Goal: Information Seeking & Learning: Learn about a topic

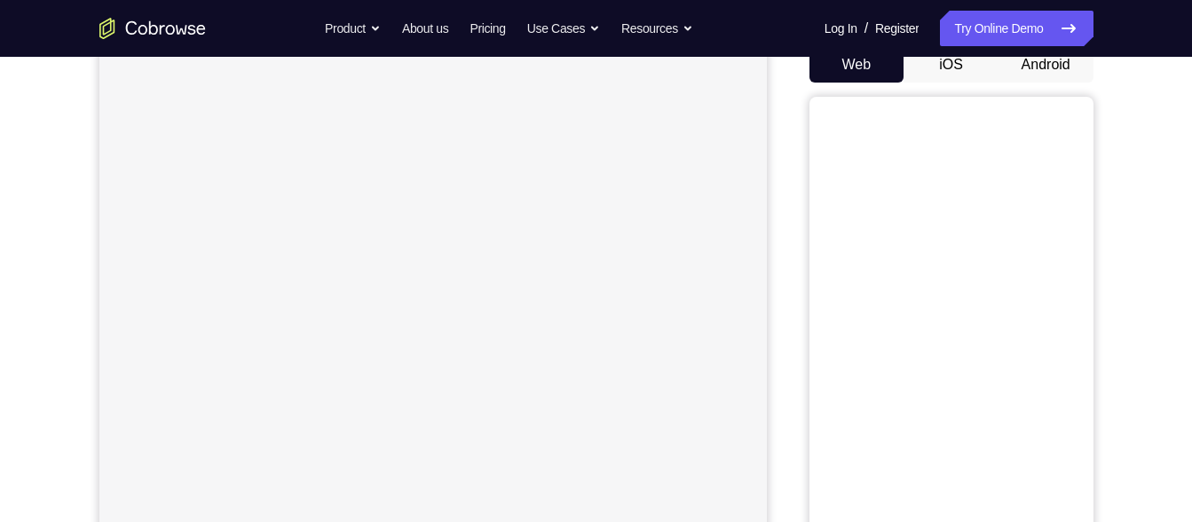
scroll to position [187, 0]
click at [1051, 56] on nav "Go back Powerful, Flexible and Trustworthy. Avoid all extra friction for both A…" at bounding box center [596, 28] width 1192 height 57
click at [1051, 60] on button "Android" at bounding box center [1046, 62] width 95 height 36
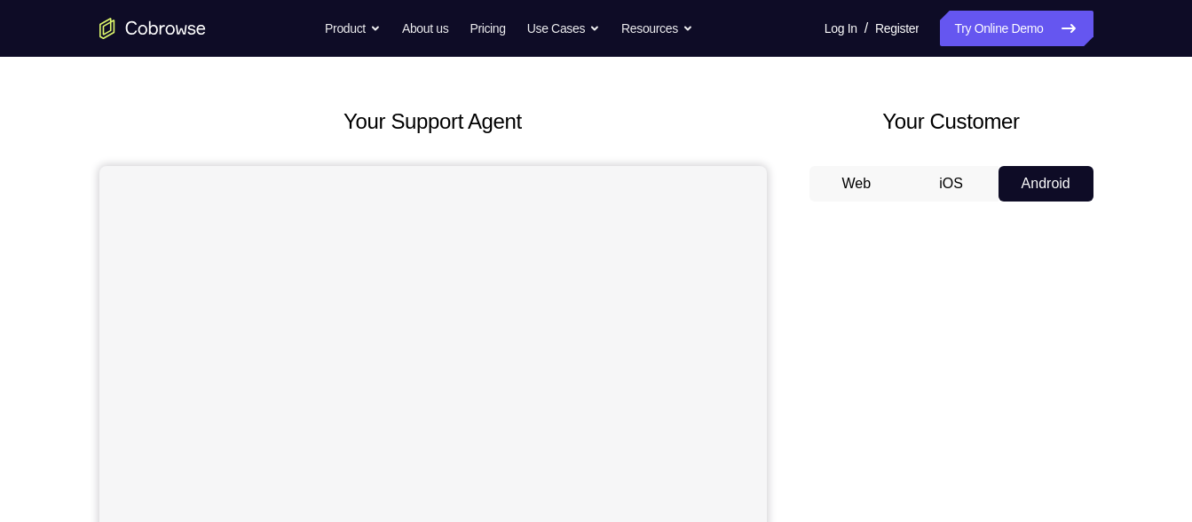
scroll to position [64, 0]
click at [974, 194] on button "iOS" at bounding box center [951, 185] width 95 height 36
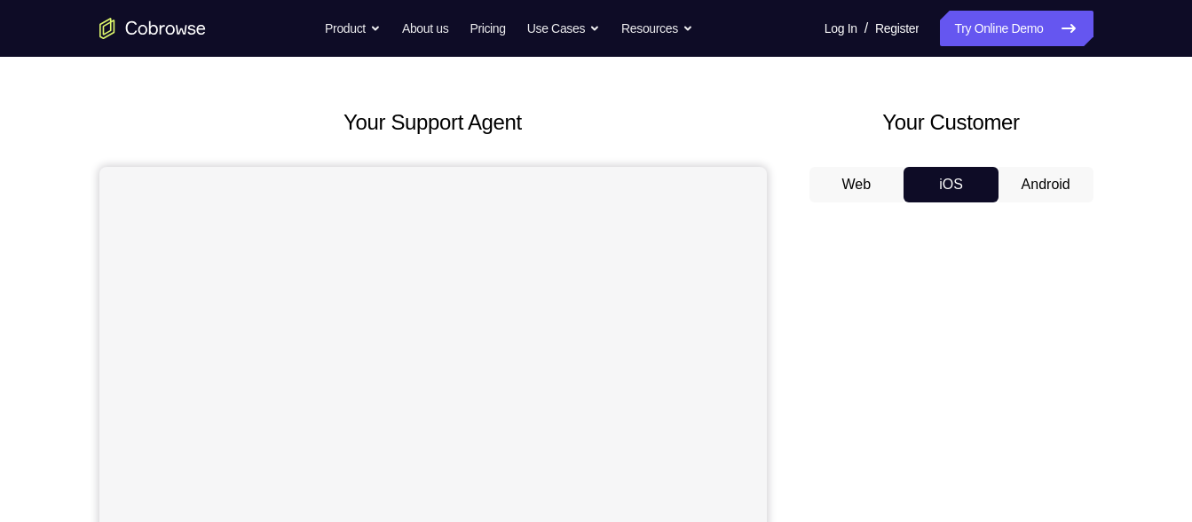
scroll to position [159, 0]
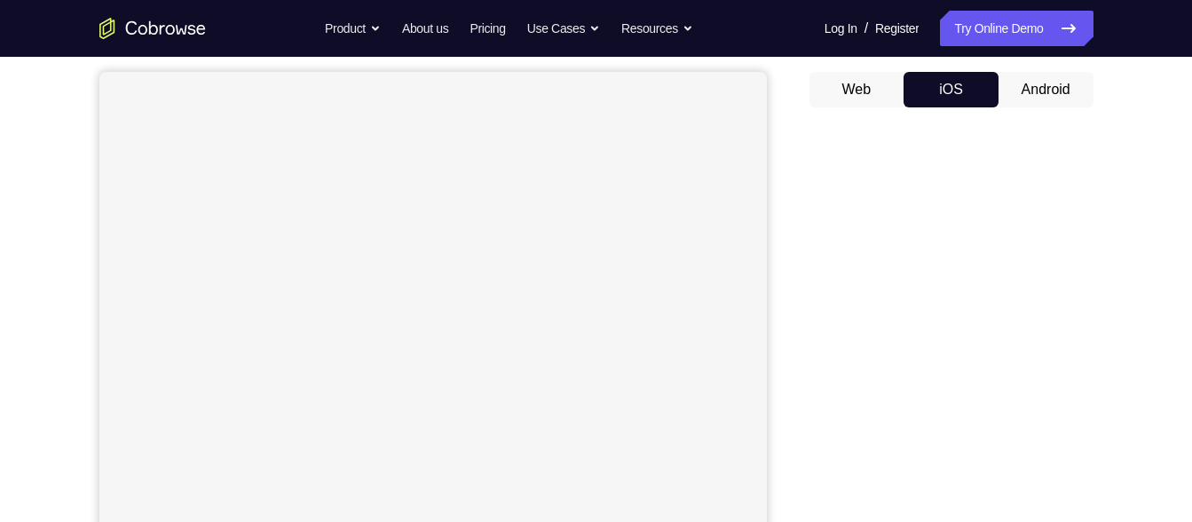
click at [1032, 107] on button "Android" at bounding box center [1046, 90] width 95 height 36
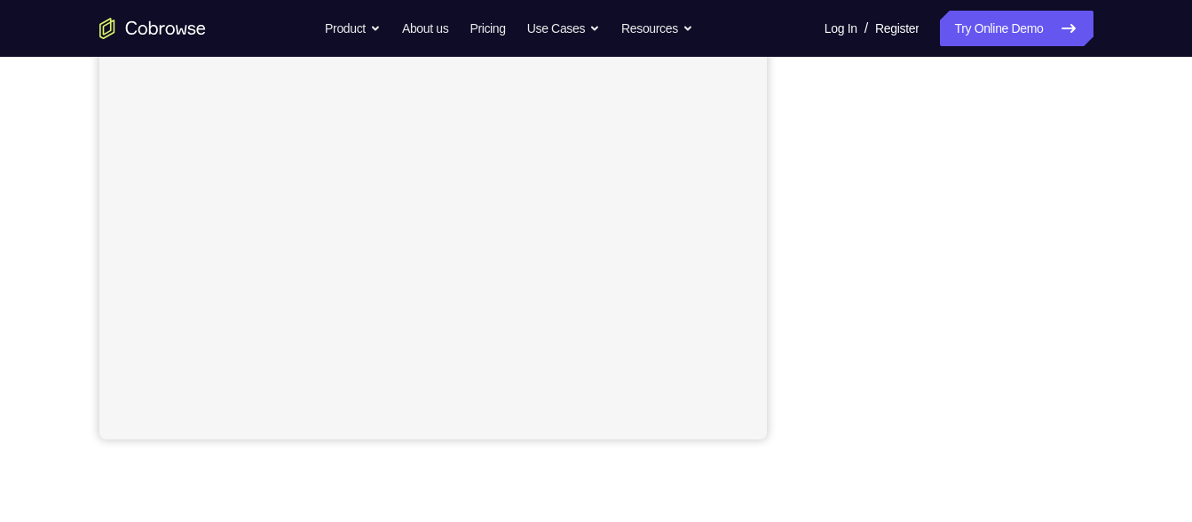
scroll to position [383, 0]
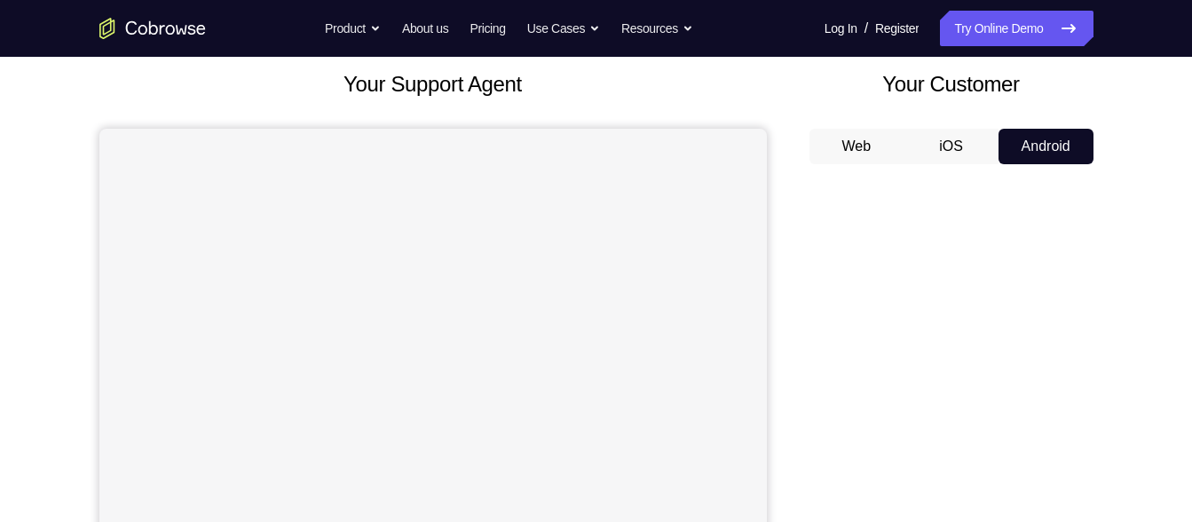
click at [960, 150] on button "iOS" at bounding box center [951, 147] width 95 height 36
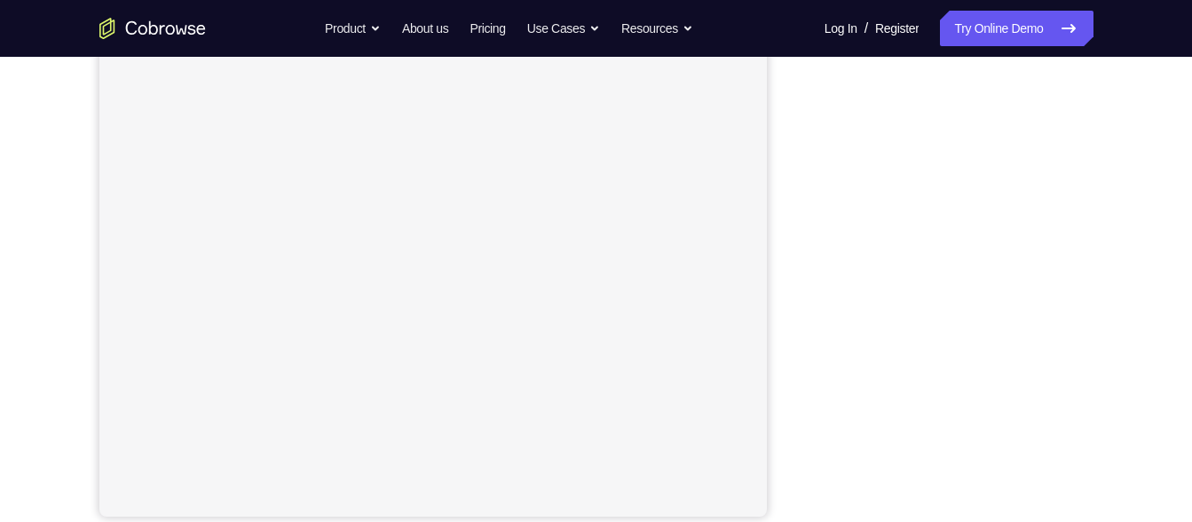
scroll to position [0, 0]
click at [999, 6] on button "Android" at bounding box center [1046, 24] width 95 height 36
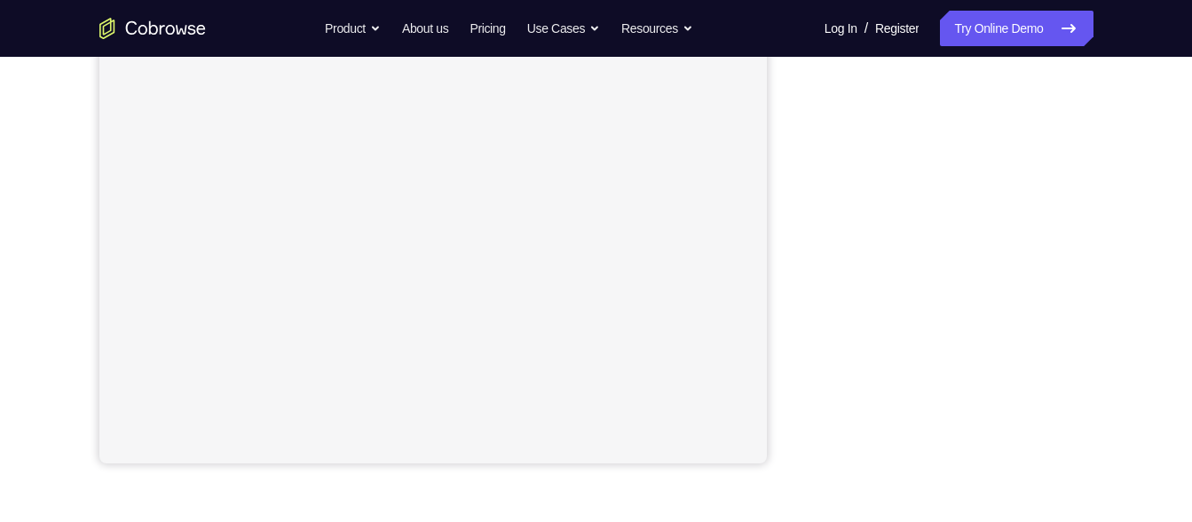
scroll to position [364, 0]
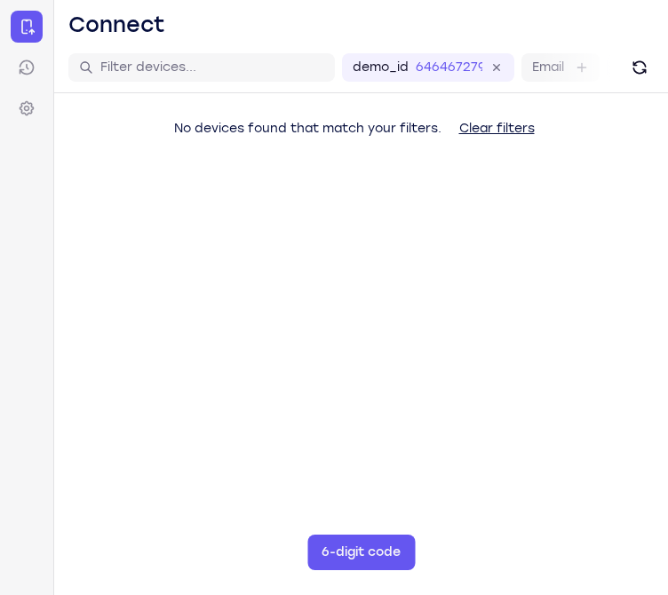
click at [520, 124] on button "Clear filters" at bounding box center [497, 129] width 104 height 36
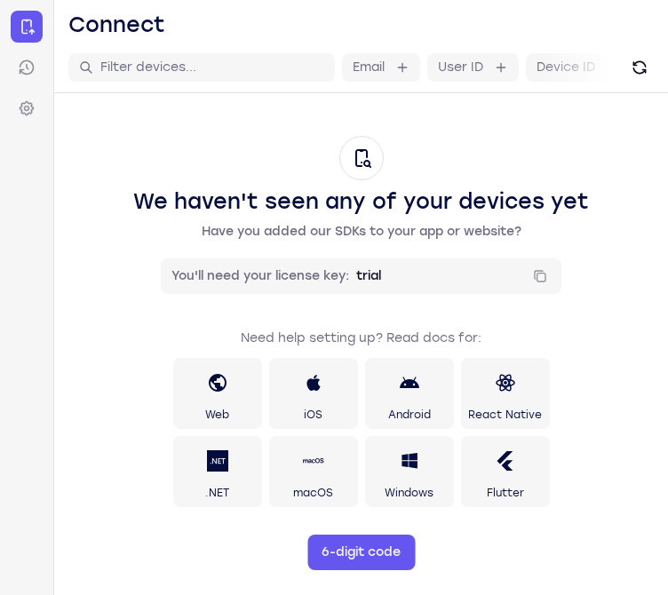
click at [653, 75] on div "Email User ID Device ID Device name" at bounding box center [360, 68] width 613 height 51
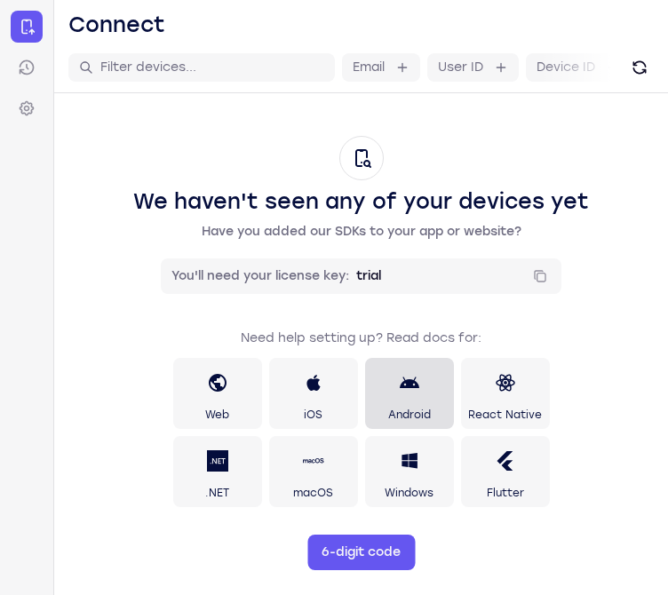
click at [388, 415] on span "Android" at bounding box center [409, 415] width 43 height 14
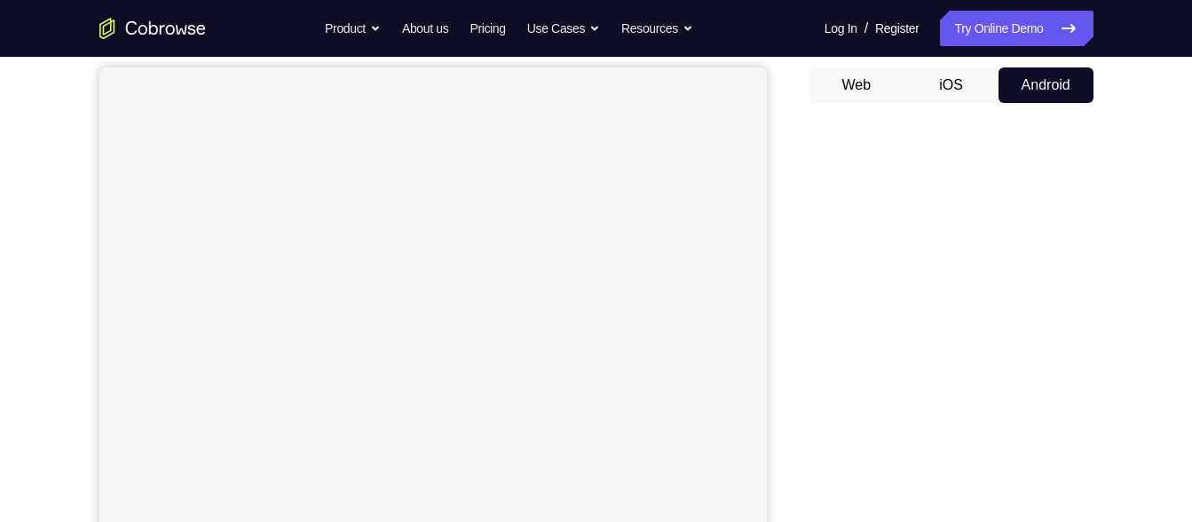
scroll to position [162, 0]
drag, startPoint x: 971, startPoint y: 51, endPoint x: 806, endPoint y: 202, distance: 224.3
click at [806, 202] on div "Your Support Agent Your Customer Web iOS Android" at bounding box center [596, 336] width 994 height 656
drag, startPoint x: 818, startPoint y: 208, endPoint x: 783, endPoint y: 180, distance: 44.2
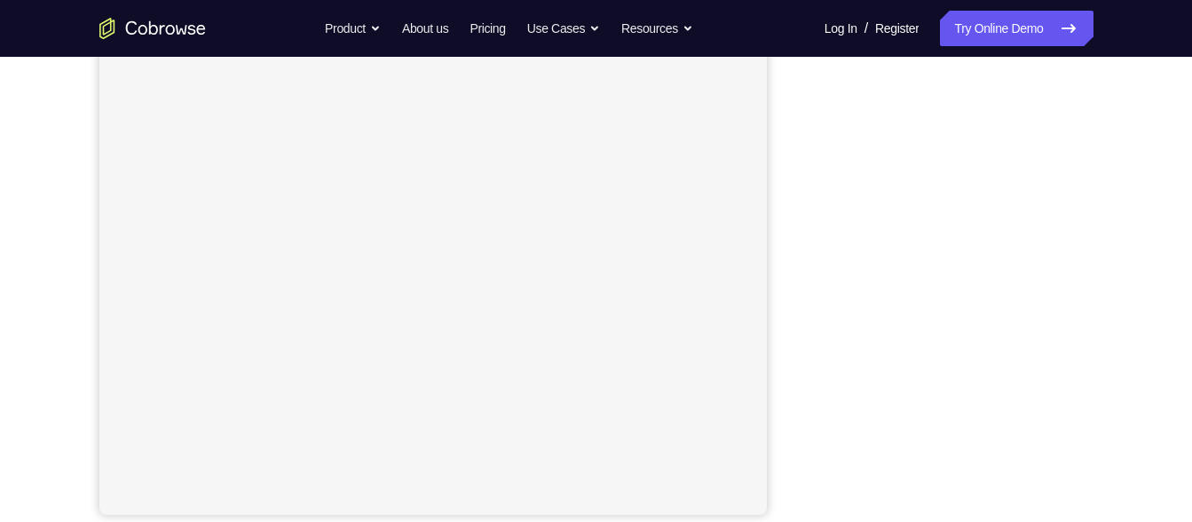
click at [783, 180] on div "Your Support Agent Your Customer Web iOS Android" at bounding box center [596, 188] width 994 height 656
